Goal: Transaction & Acquisition: Book appointment/travel/reservation

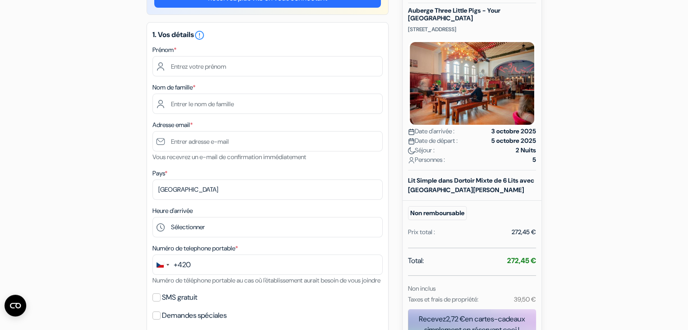
scroll to position [99, 0]
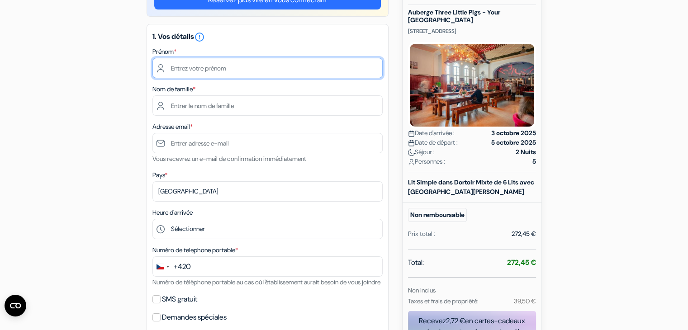
click at [229, 72] on input "text" at bounding box center [267, 68] width 230 height 20
type input "[PERSON_NAME]"
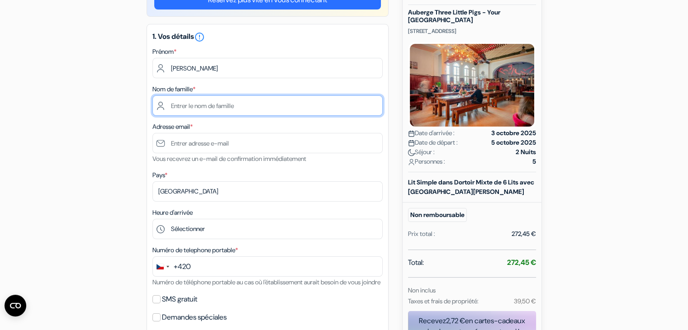
click at [223, 105] on input "text" at bounding box center [267, 105] width 230 height 20
type input "Vieille"
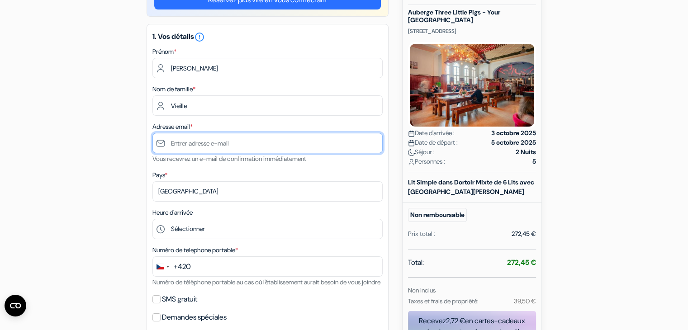
click at [218, 142] on input "text" at bounding box center [267, 143] width 230 height 20
type input "[PERSON_NAME][EMAIL_ADDRESS][DOMAIN_NAME]"
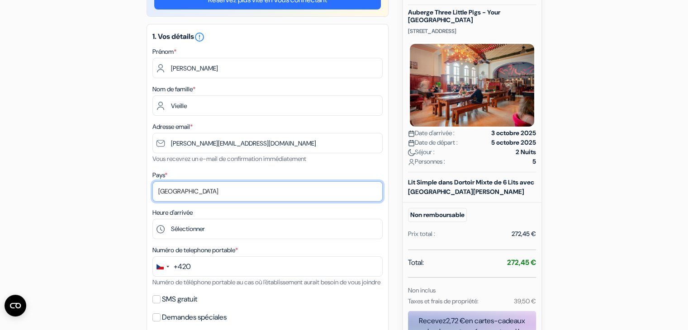
click at [220, 189] on select "Selectionner le pays Abkhazie [GEOGRAPHIC_DATA] [GEOGRAPHIC_DATA] [GEOGRAPHIC_D…" at bounding box center [267, 191] width 230 height 20
select select "fr"
click at [152, 182] on select "Selectionner le pays Abkhazie [GEOGRAPHIC_DATA] [GEOGRAPHIC_DATA] [GEOGRAPHIC_D…" at bounding box center [267, 191] width 230 height 20
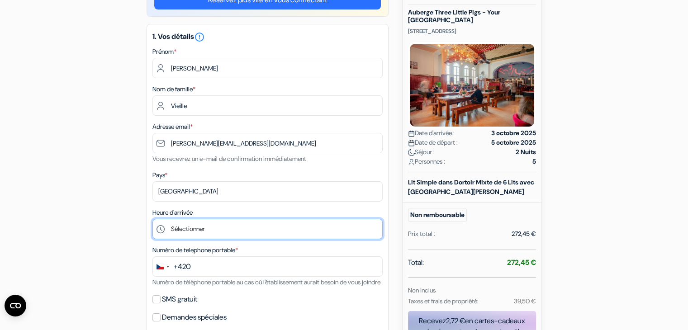
click at [186, 232] on select "Sélectionner 15:00 16:00 17:00 18:00 19:00 20:00 21:00 22:00 23:00 0:00" at bounding box center [267, 229] width 230 height 20
select select "20"
click at [152, 219] on select "Sélectionner 15:00 16:00 17:00 18:00 19:00 20:00 21:00 22:00 23:00 0:00" at bounding box center [267, 229] width 230 height 20
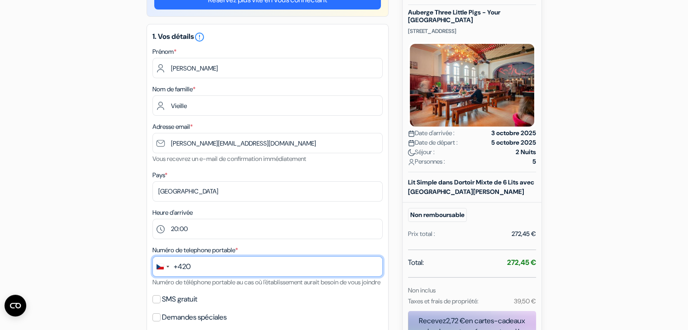
click at [201, 271] on input "text" at bounding box center [267, 266] width 230 height 20
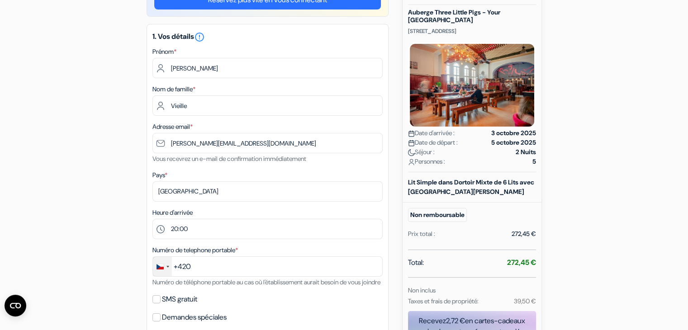
click at [168, 268] on div "Change country, selected Czechia (+420)" at bounding box center [162, 266] width 19 height 19
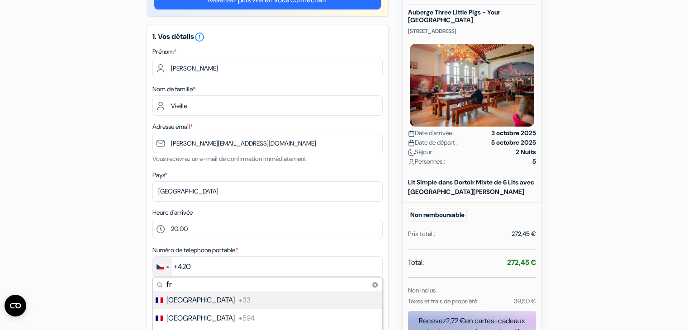
type input "fr"
click at [190, 299] on li "France +33" at bounding box center [267, 300] width 230 height 18
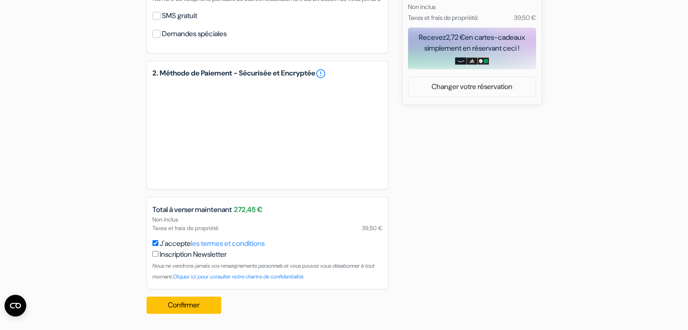
scroll to position [394, 0]
click at [188, 306] on button "Confirmer Loading..." at bounding box center [184, 305] width 75 height 17
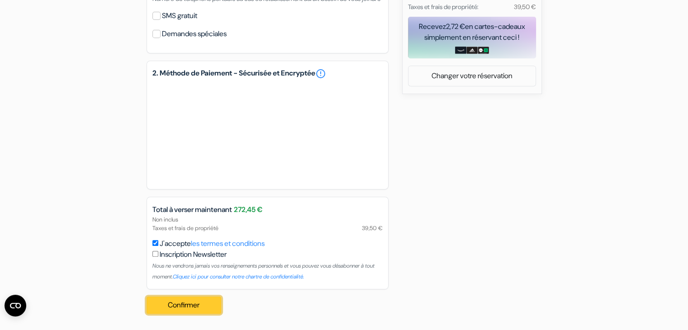
drag, startPoint x: 188, startPoint y: 306, endPoint x: 165, endPoint y: 303, distance: 23.8
click at [165, 303] on button "Confirmer Loading..." at bounding box center [184, 305] width 75 height 17
click at [194, 305] on button "Confirmer Loading..." at bounding box center [184, 305] width 75 height 17
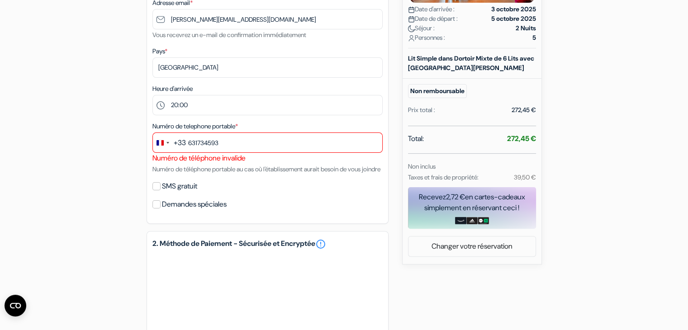
scroll to position [223, 0]
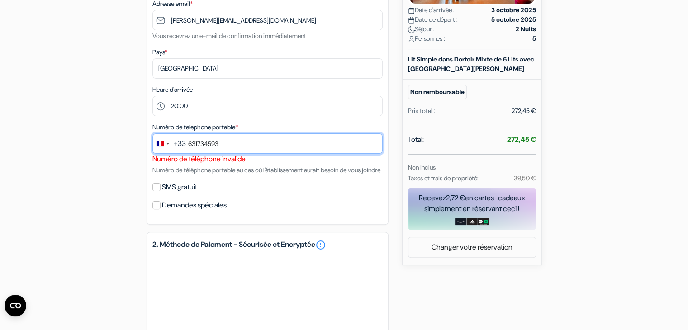
click at [193, 143] on input "631734593" at bounding box center [267, 143] width 230 height 20
drag, startPoint x: 223, startPoint y: 143, endPoint x: 183, endPoint y: 139, distance: 40.9
click at [183, 139] on div "+33 fr 5 results found No results found [GEOGRAPHIC_DATA] +33 [GEOGRAPHIC_DATA]…" at bounding box center [267, 143] width 230 height 20
type input "-"
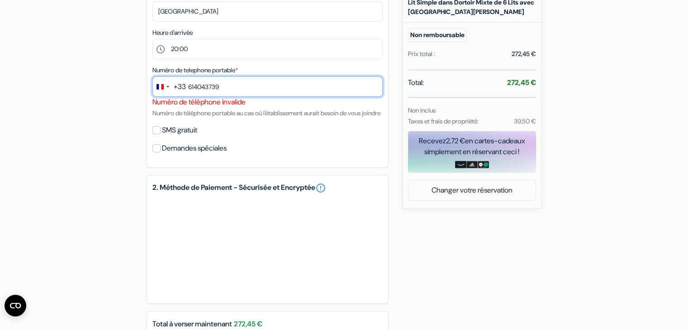
scroll to position [405, 0]
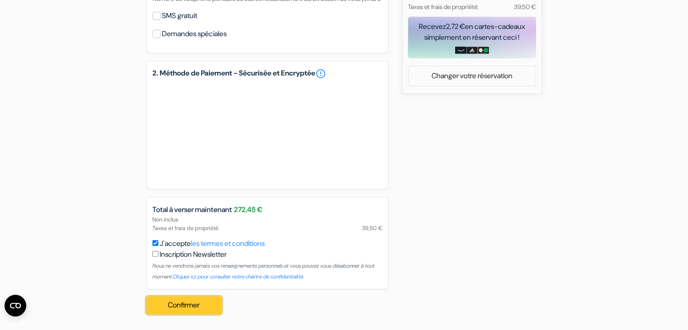
click at [187, 307] on button "Confirmer Loading..." at bounding box center [184, 305] width 75 height 17
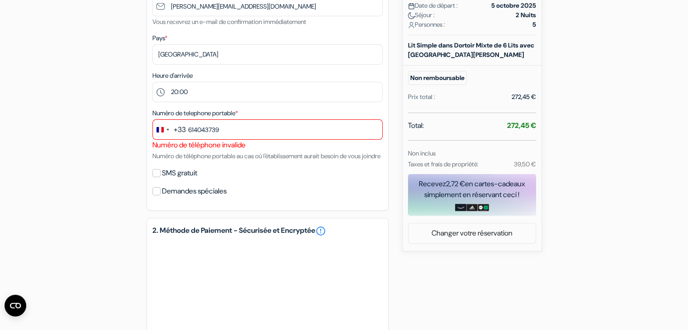
scroll to position [237, 0]
click at [166, 129] on div "Change country, selected France (+33)" at bounding box center [167, 129] width 3 height 2
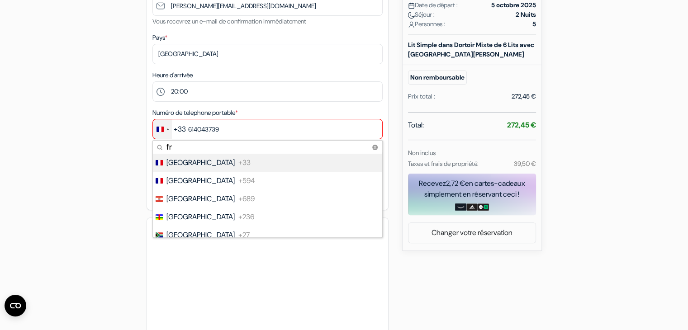
click at [166, 129] on div "Change country, selected France (+33)" at bounding box center [167, 129] width 3 height 2
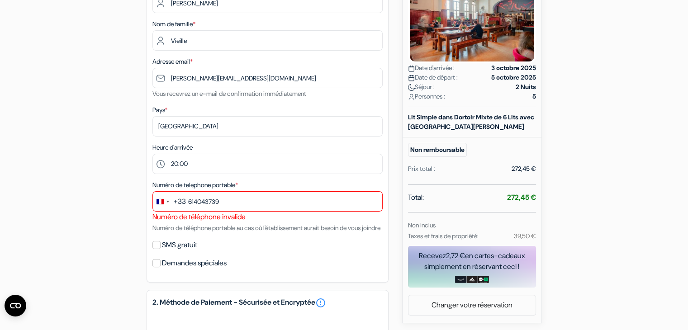
scroll to position [166, 0]
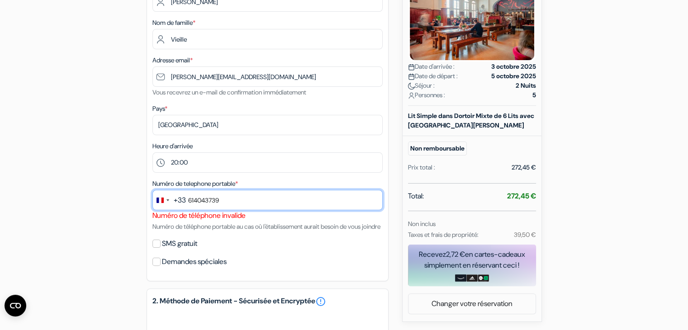
click at [189, 200] on input "614043739" at bounding box center [267, 200] width 230 height 20
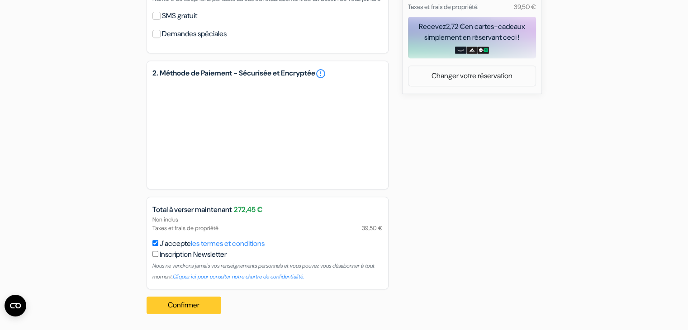
type input "0614043739"
click at [171, 303] on button "Confirmer Loading..." at bounding box center [184, 305] width 75 height 17
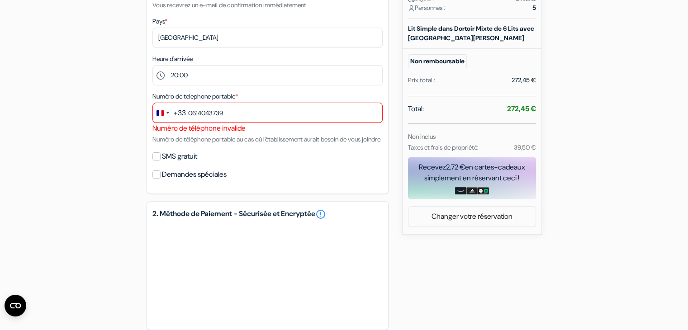
scroll to position [251, 0]
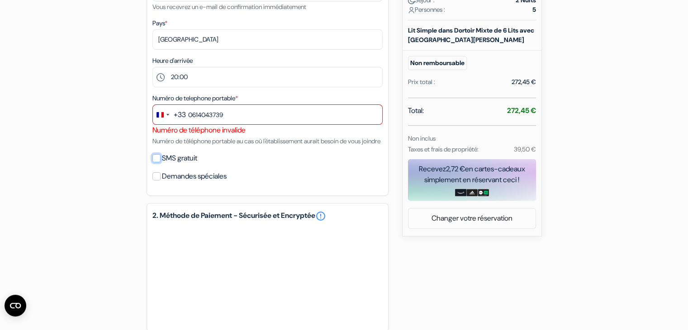
click at [156, 162] on input "SMS gratuit" at bounding box center [156, 158] width 8 height 8
checkbox input "true"
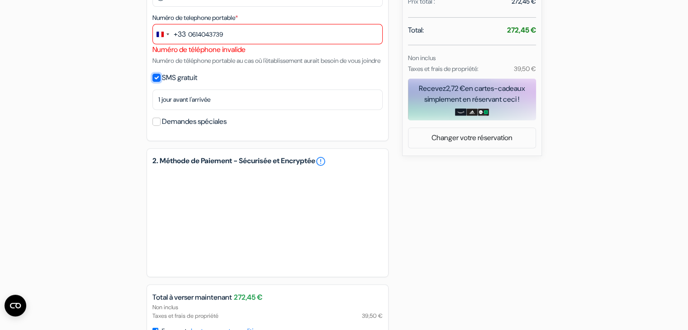
scroll to position [431, 0]
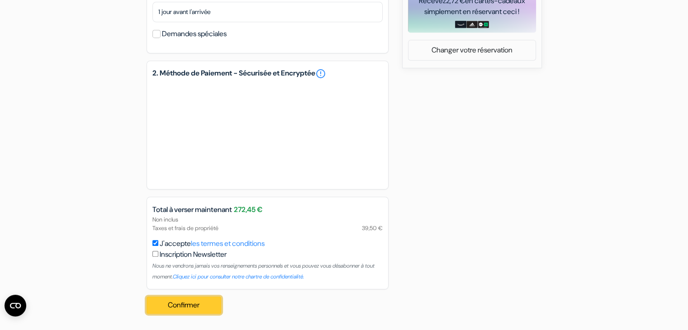
click at [155, 310] on button "Confirmer Loading..." at bounding box center [184, 305] width 75 height 17
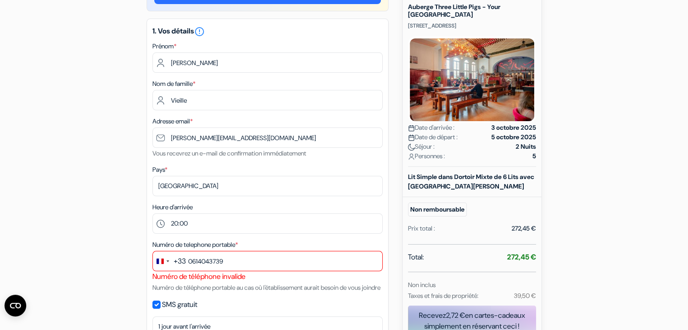
scroll to position [105, 0]
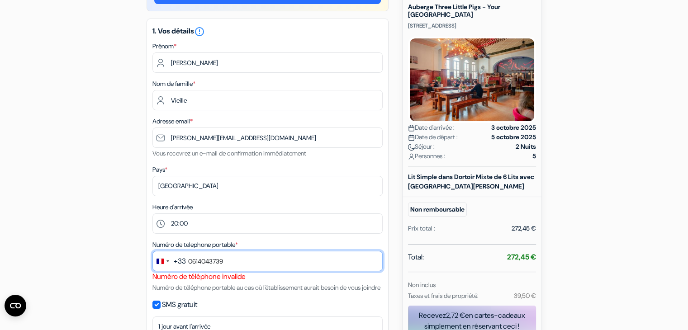
click at [192, 263] on input "0614043739" at bounding box center [267, 261] width 230 height 20
type input "614043739"
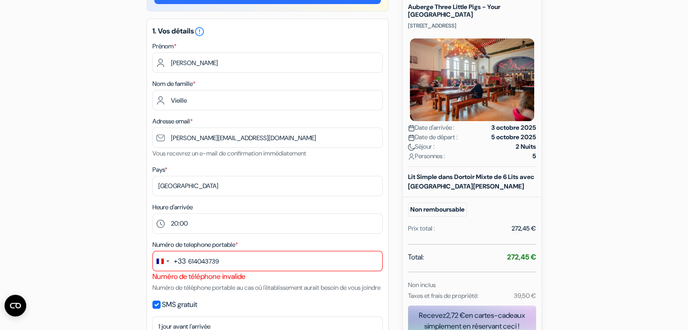
click at [238, 244] on span "*" at bounding box center [236, 245] width 3 height 8
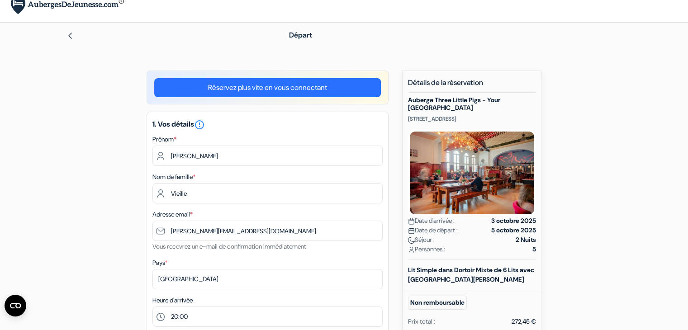
scroll to position [13, 0]
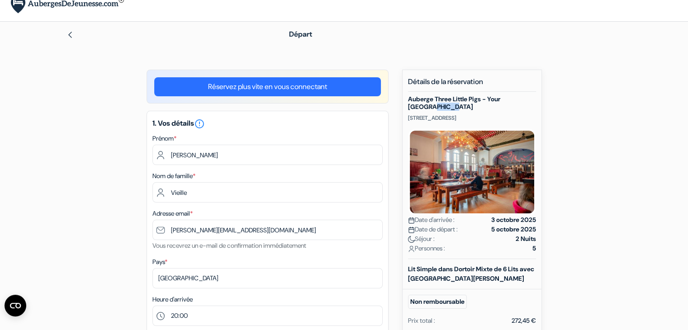
drag, startPoint x: 431, startPoint y: 105, endPoint x: 407, endPoint y: 105, distance: 23.5
click at [407, 105] on div "Nouvelle Réservation Détails de la réservation Auberge [GEOGRAPHIC_DATA] - Your…" at bounding box center [472, 273] width 140 height 406
click at [430, 107] on h5 "Auberge Three Little Pigs - Your [GEOGRAPHIC_DATA]" at bounding box center [472, 102] width 128 height 15
drag, startPoint x: 430, startPoint y: 107, endPoint x: 412, endPoint y: 96, distance: 20.5
click at [412, 96] on h5 "Auberge Three Little Pigs - Your [GEOGRAPHIC_DATA]" at bounding box center [472, 102] width 128 height 15
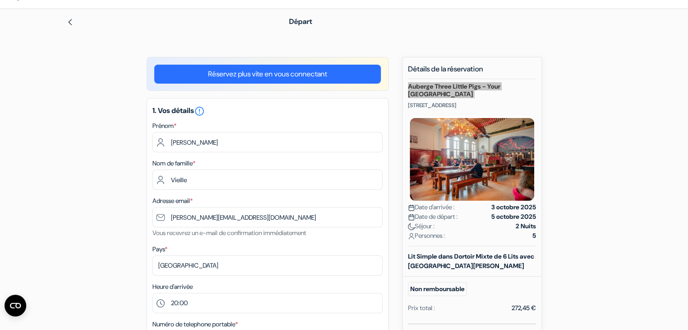
scroll to position [0, 0]
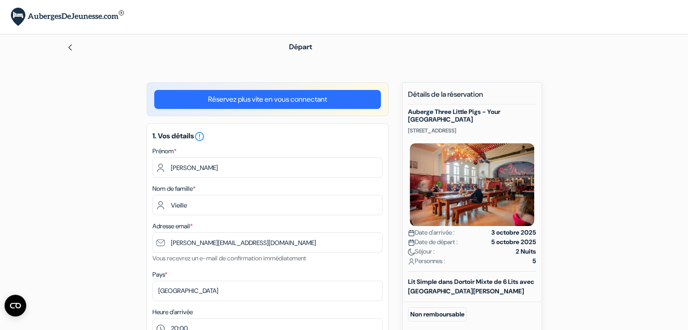
click at [348, 51] on div "Départ" at bounding box center [453, 47] width 338 height 11
